Goal: Task Accomplishment & Management: Use online tool/utility

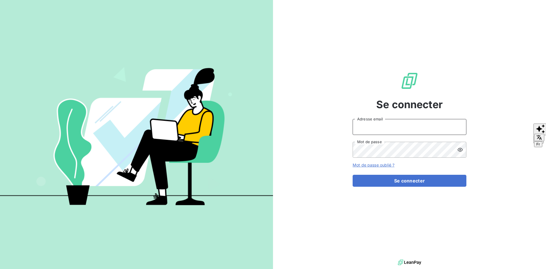
type input "[PERSON_NAME][EMAIL_ADDRESS][DOMAIN_NAME]"
click at [380, 181] on button "Se connecter" at bounding box center [410, 181] width 114 height 12
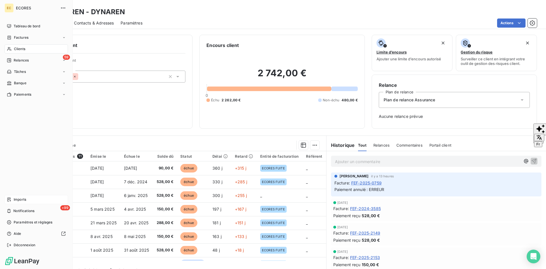
drag, startPoint x: 19, startPoint y: 198, endPoint x: 26, endPoint y: 198, distance: 7.1
click at [19, 198] on span "Imports" at bounding box center [20, 199] width 13 height 5
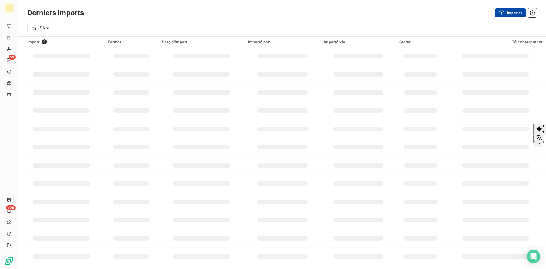
click at [512, 16] on button "Importer" at bounding box center [510, 12] width 30 height 9
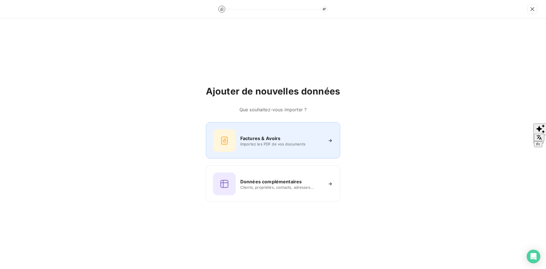
click at [272, 145] on span "Importez les PDF de vos documents" at bounding box center [281, 144] width 82 height 5
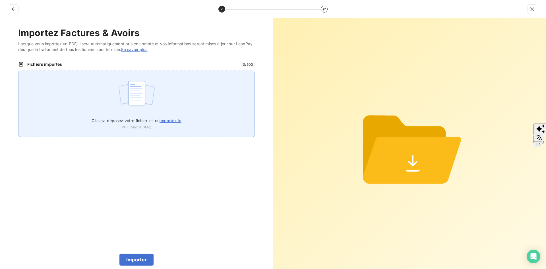
click at [168, 104] on div "Glissez-déposez votre fichier ici, ou importez le PDF (Max 100Mo)" at bounding box center [136, 104] width 237 height 66
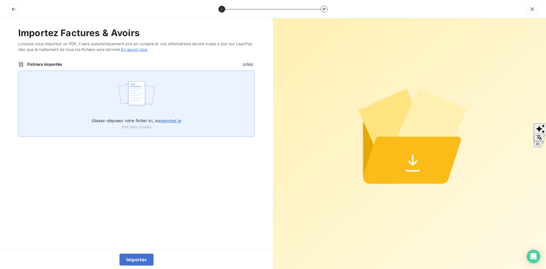
type input "C:\fakepath\FEF-2025-2714.pdf"
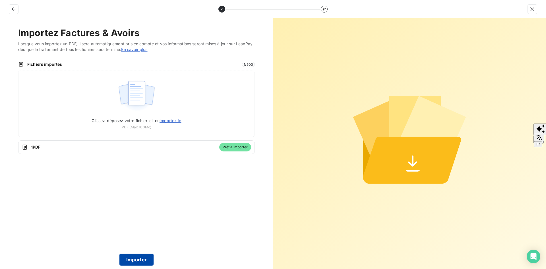
click at [135, 261] on button "Importer" at bounding box center [136, 259] width 34 height 12
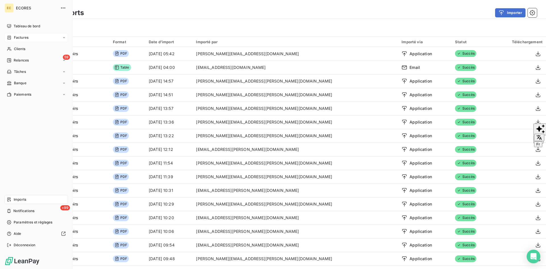
click at [39, 38] on div "Factures" at bounding box center [36, 37] width 63 height 9
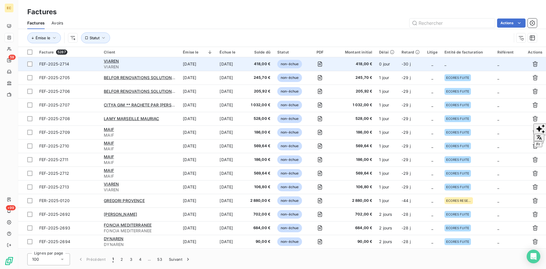
click at [443, 65] on td "_" at bounding box center [467, 64] width 53 height 14
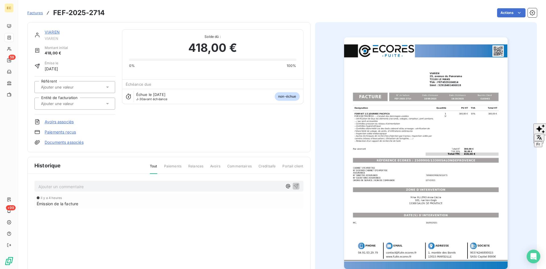
click at [78, 107] on div at bounding box center [74, 104] width 81 height 12
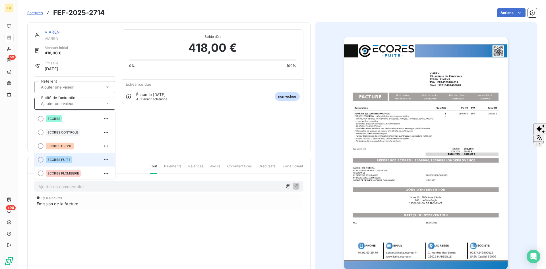
click at [79, 161] on div "ECORES FUITE" at bounding box center [78, 159] width 65 height 9
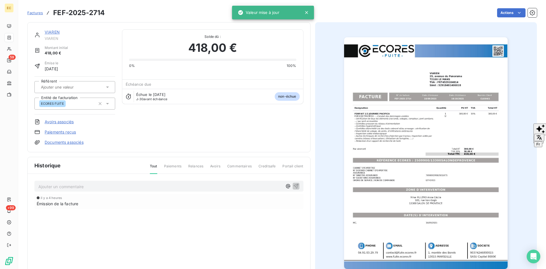
click at [80, 143] on link "Documents associés" at bounding box center [64, 142] width 39 height 6
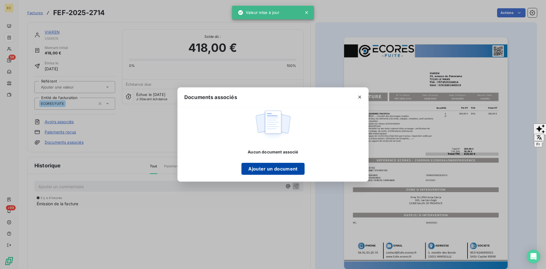
click at [269, 163] on button "Ajouter un document" at bounding box center [273, 169] width 63 height 12
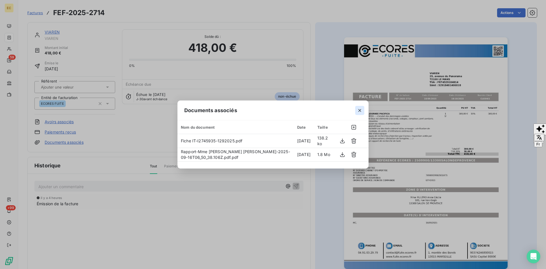
click at [359, 111] on icon "button" at bounding box center [360, 111] width 6 height 6
